Goal: Task Accomplishment & Management: Use online tool/utility

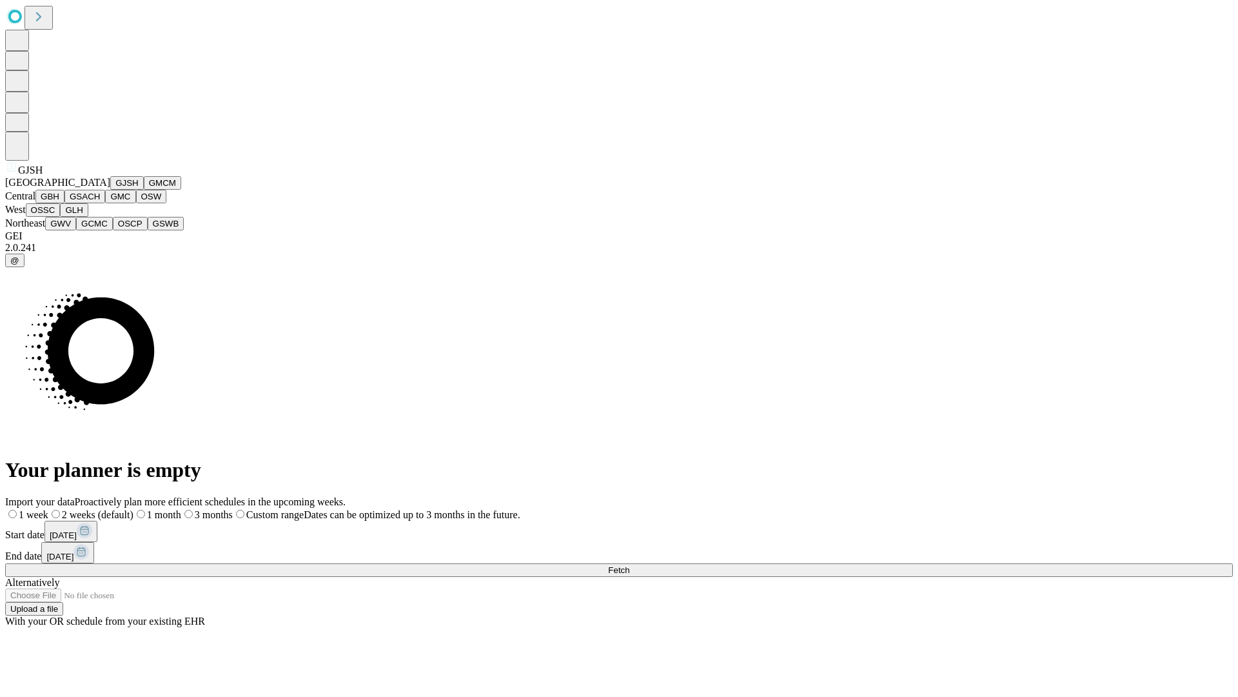
click at [110, 190] on button "GJSH" at bounding box center [127, 183] width 34 height 14
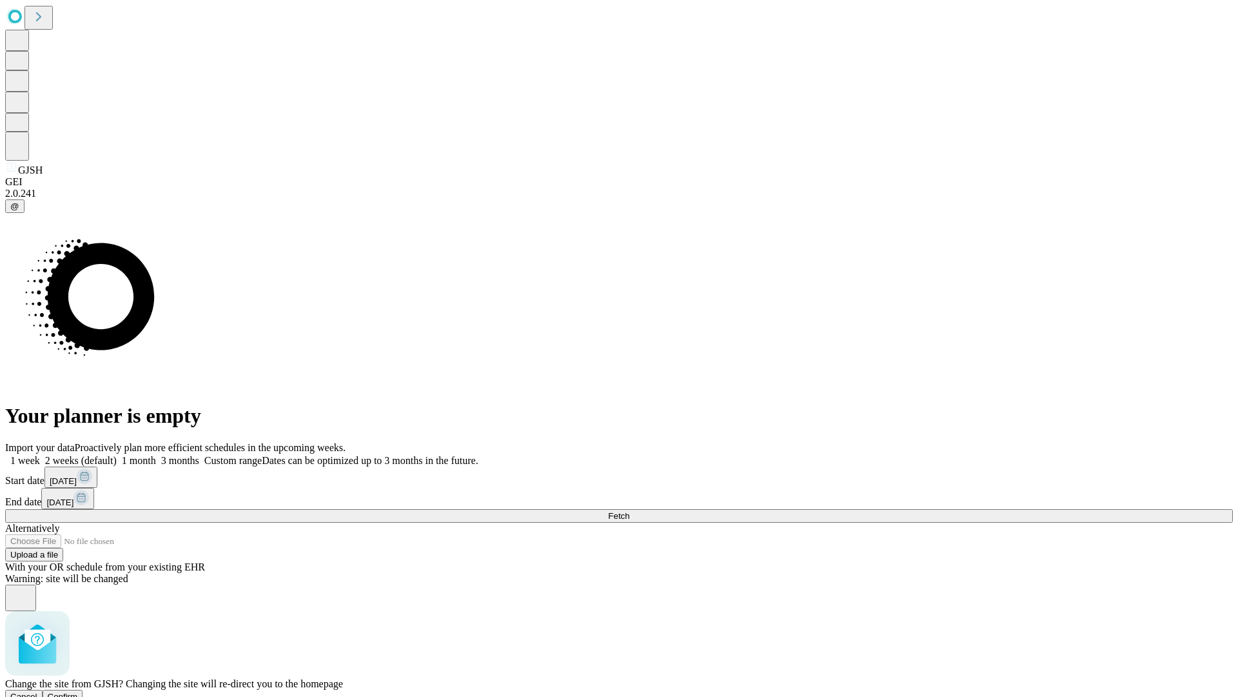
click at [78, 691] on span "Confirm" at bounding box center [63, 696] width 30 height 10
click at [40, 455] on label "1 week" at bounding box center [22, 460] width 35 height 11
click at [629, 511] on span "Fetch" at bounding box center [618, 516] width 21 height 10
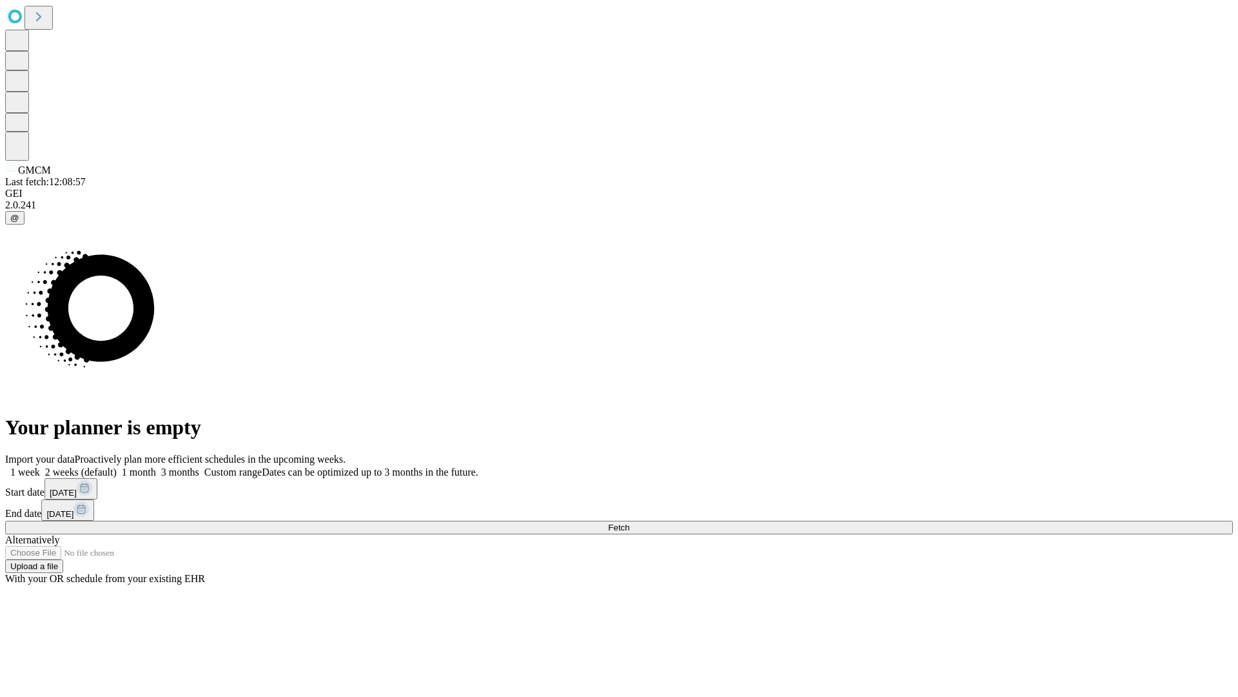
click at [40, 466] on label "1 week" at bounding box center [22, 471] width 35 height 11
click at [629, 522] on span "Fetch" at bounding box center [618, 527] width 21 height 10
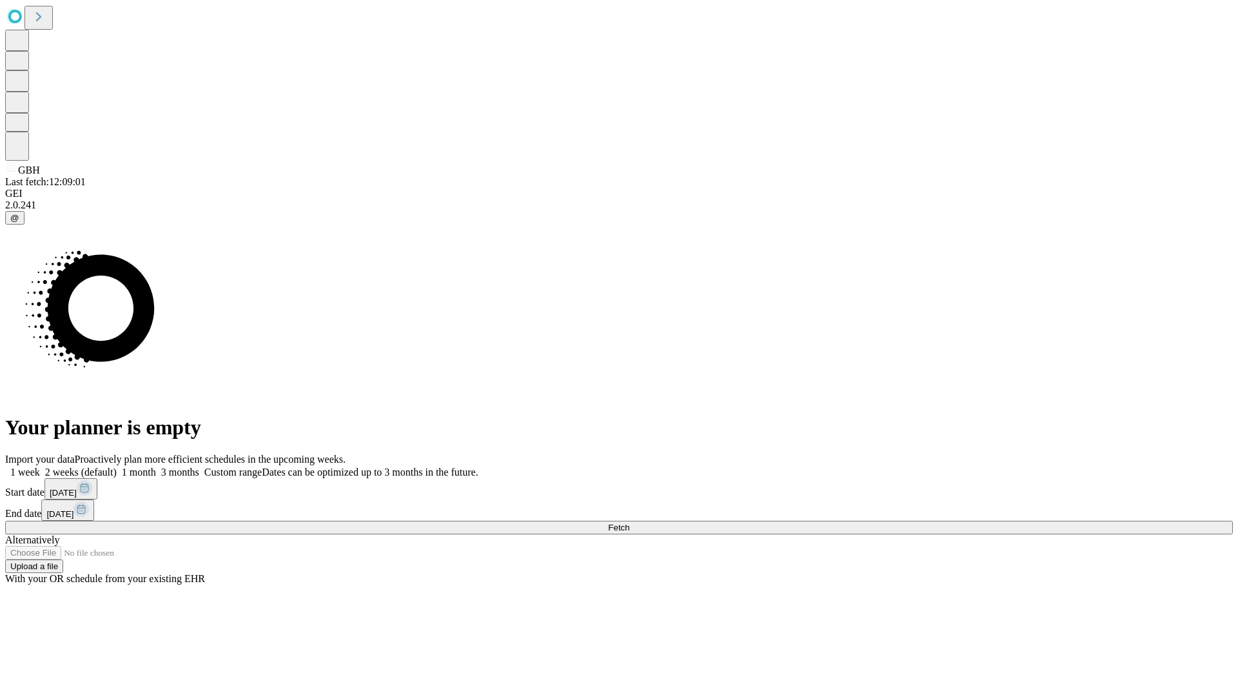
click at [40, 466] on label "1 week" at bounding box center [22, 471] width 35 height 11
click at [629, 522] on span "Fetch" at bounding box center [618, 527] width 21 height 10
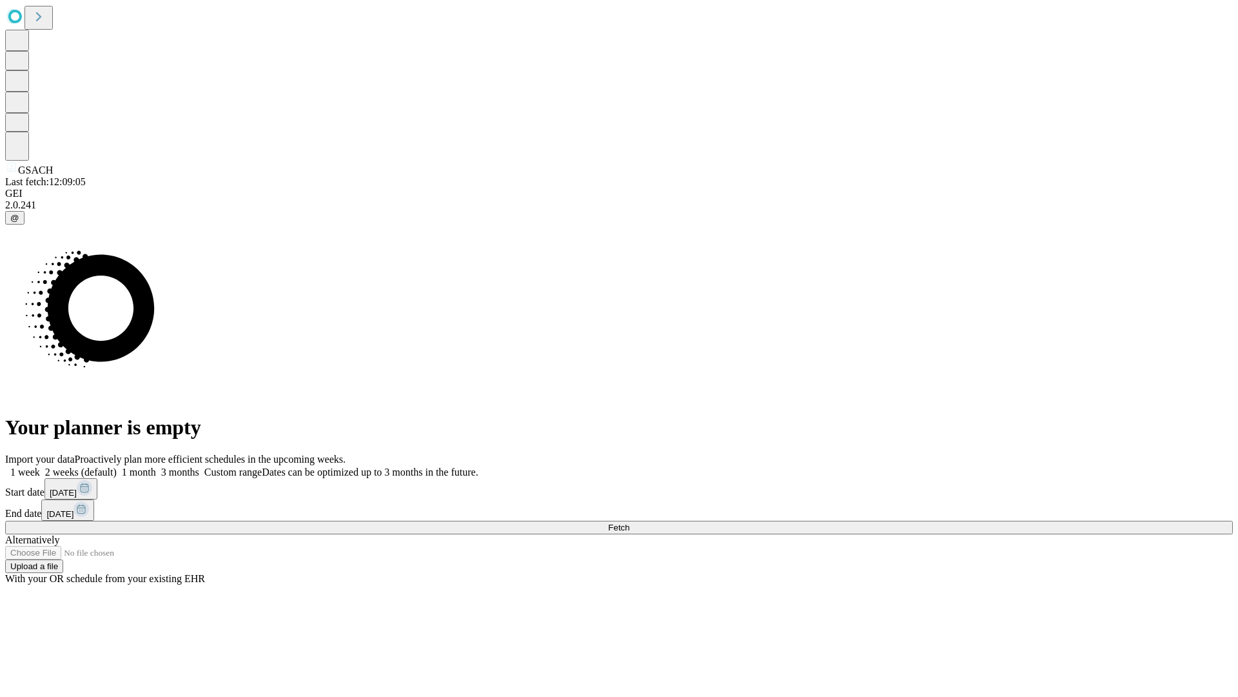
click at [40, 466] on label "1 week" at bounding box center [22, 471] width 35 height 11
click at [629, 522] on span "Fetch" at bounding box center [618, 527] width 21 height 10
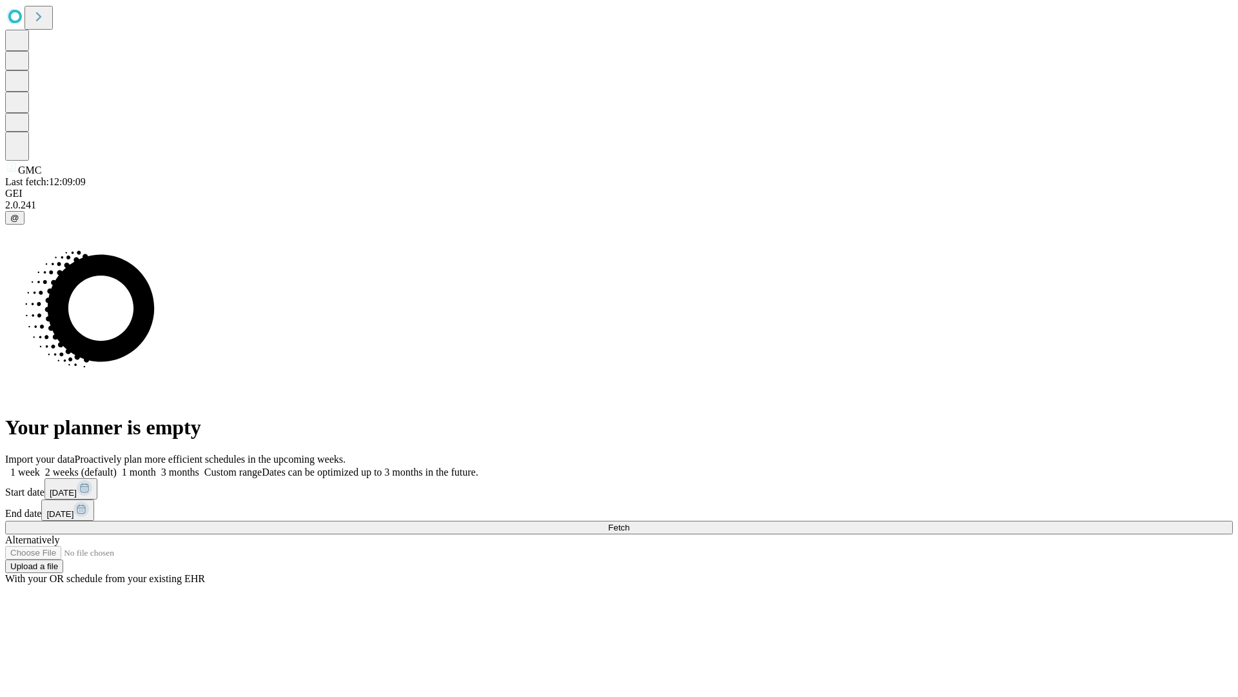
click at [40, 466] on label "1 week" at bounding box center [22, 471] width 35 height 11
click at [629, 522] on span "Fetch" at bounding box center [618, 527] width 21 height 10
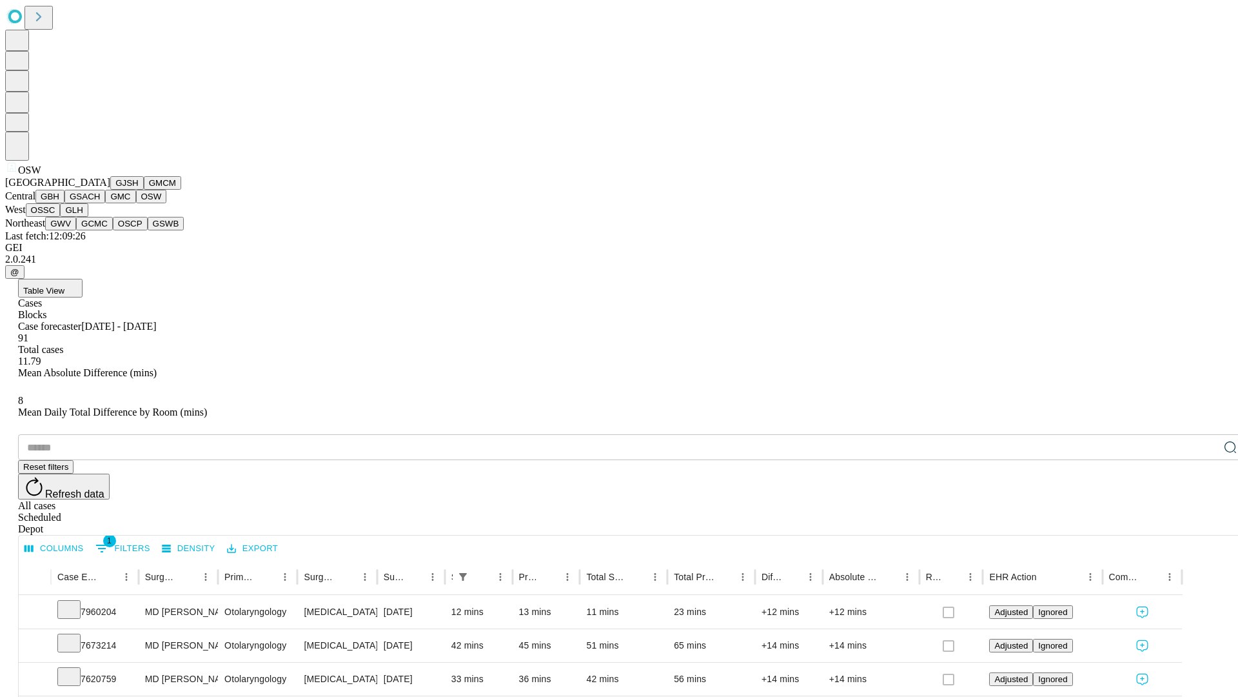
click at [61, 217] on button "OSSC" at bounding box center [43, 210] width 35 height 14
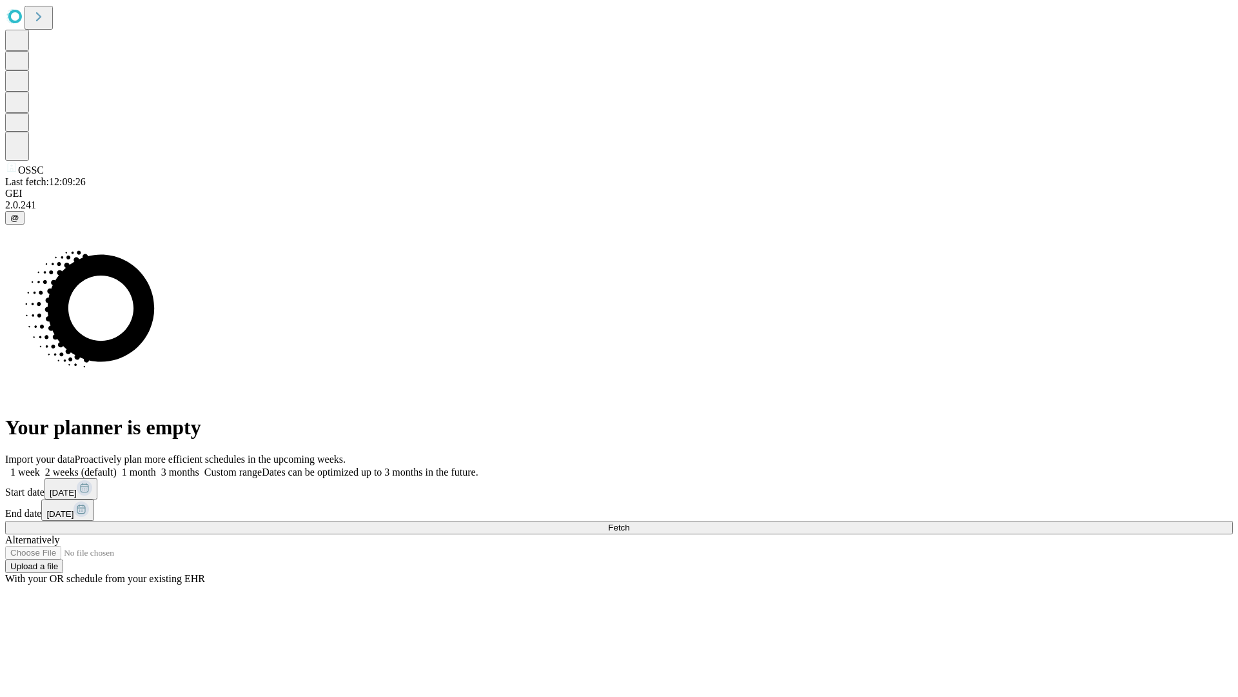
click at [40, 466] on label "1 week" at bounding box center [22, 471] width 35 height 11
click at [629, 522] on span "Fetch" at bounding box center [618, 527] width 21 height 10
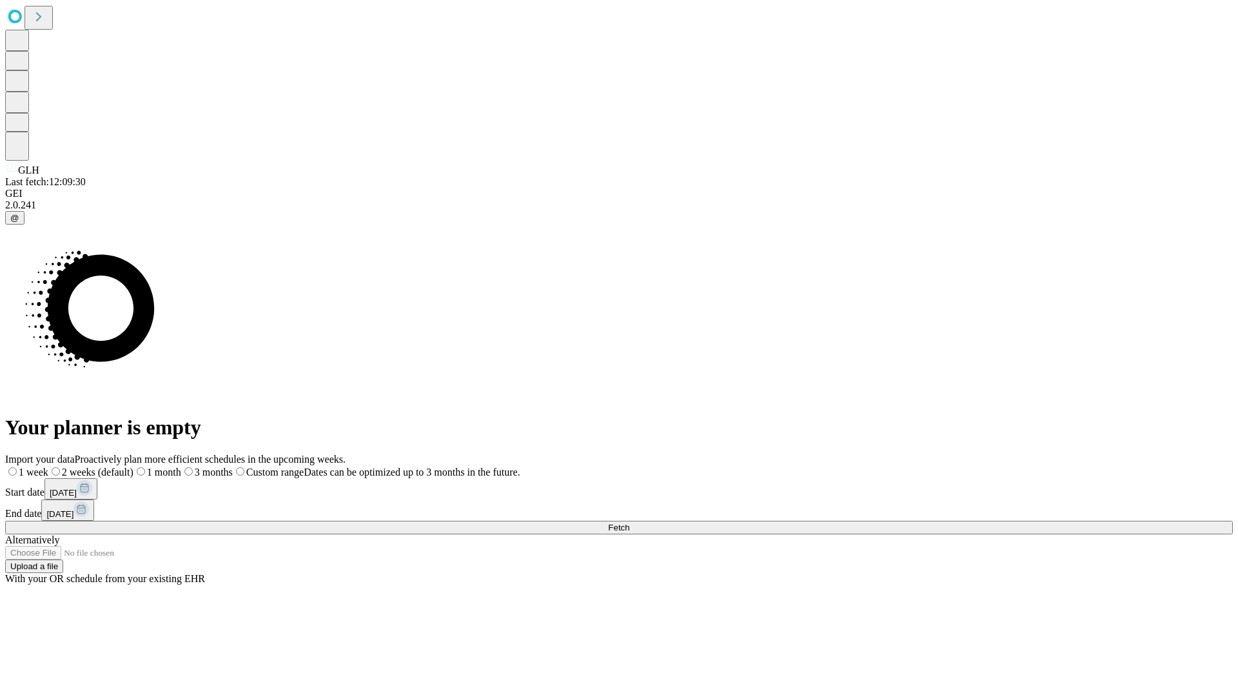
click at [48, 466] on label "1 week" at bounding box center [26, 471] width 43 height 11
click at [629, 522] on span "Fetch" at bounding box center [618, 527] width 21 height 10
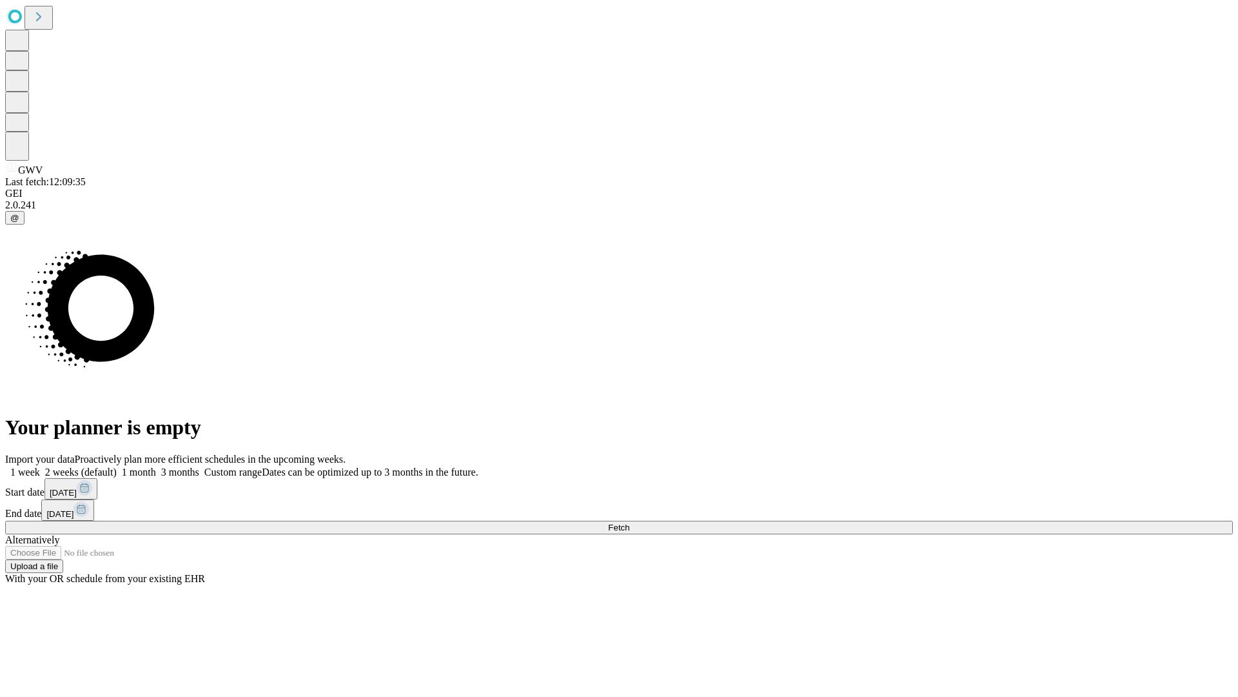
click at [40, 466] on label "1 week" at bounding box center [22, 471] width 35 height 11
click at [629, 522] on span "Fetch" at bounding box center [618, 527] width 21 height 10
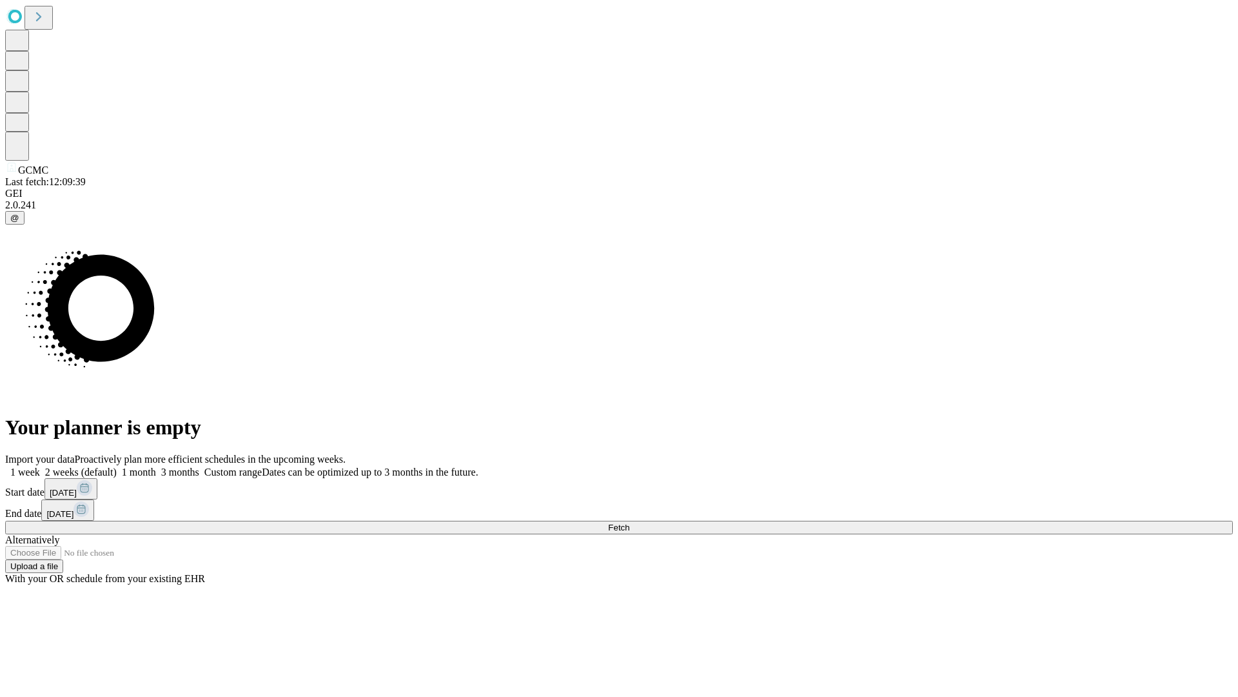
click at [40, 466] on label "1 week" at bounding box center [22, 471] width 35 height 11
click at [629, 522] on span "Fetch" at bounding box center [618, 527] width 21 height 10
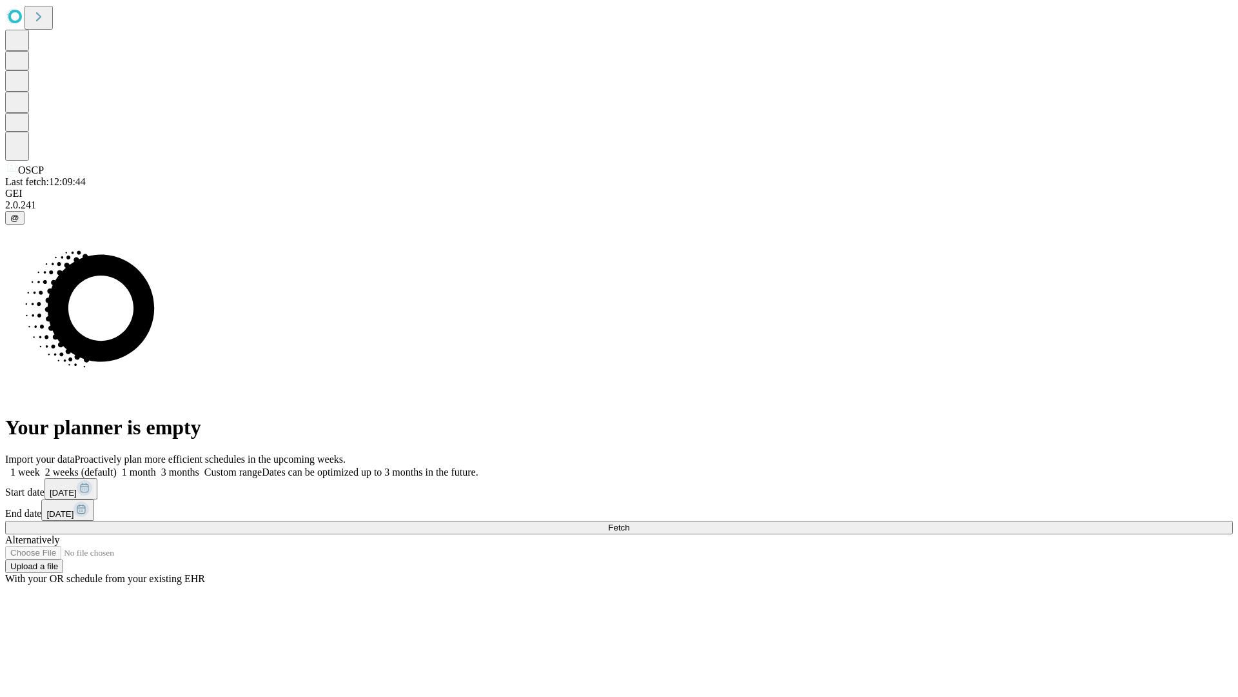
click at [40, 466] on label "1 week" at bounding box center [22, 471] width 35 height 11
click at [629, 522] on span "Fetch" at bounding box center [618, 527] width 21 height 10
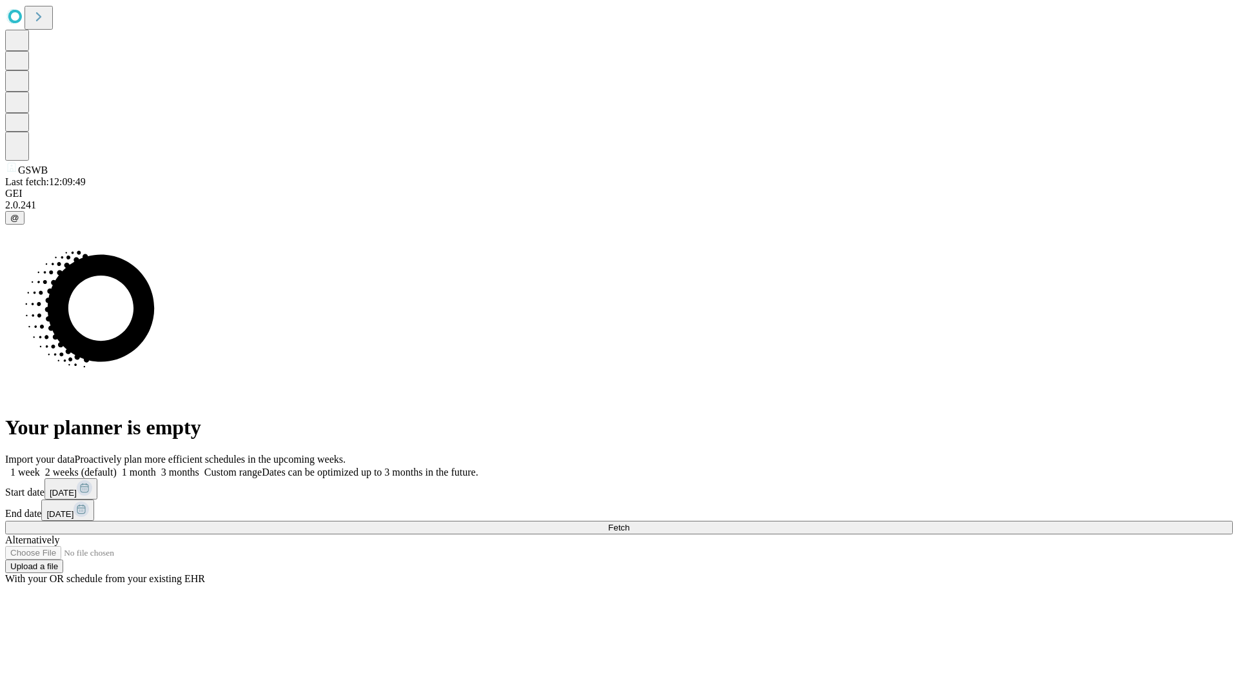
click at [40, 466] on label "1 week" at bounding box center [22, 471] width 35 height 11
click at [629, 522] on span "Fetch" at bounding box center [618, 527] width 21 height 10
